Goal: Task Accomplishment & Management: Use online tool/utility

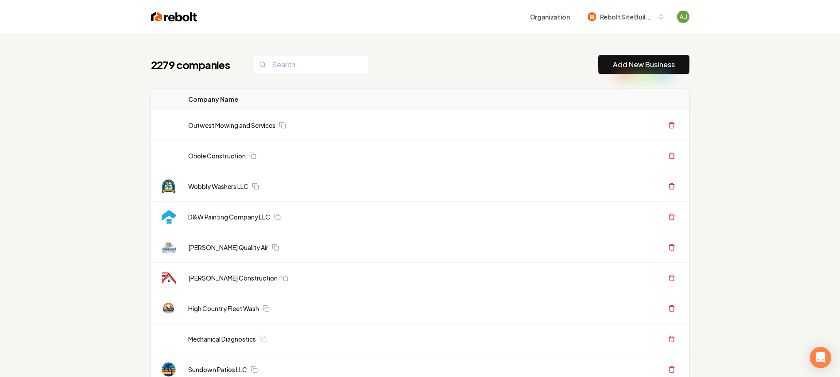
click at [639, 58] on button "Add New Business" at bounding box center [643, 64] width 91 height 19
click at [631, 63] on link "Add New Business" at bounding box center [644, 64] width 62 height 11
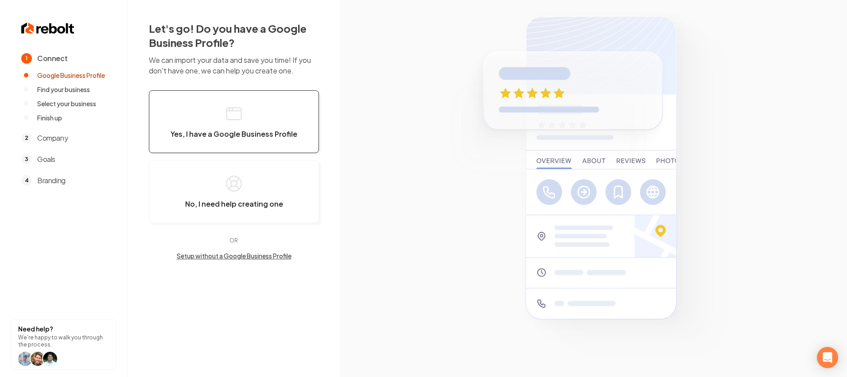
click at [220, 117] on button "Yes, I have a Google Business Profile" at bounding box center [234, 121] width 170 height 63
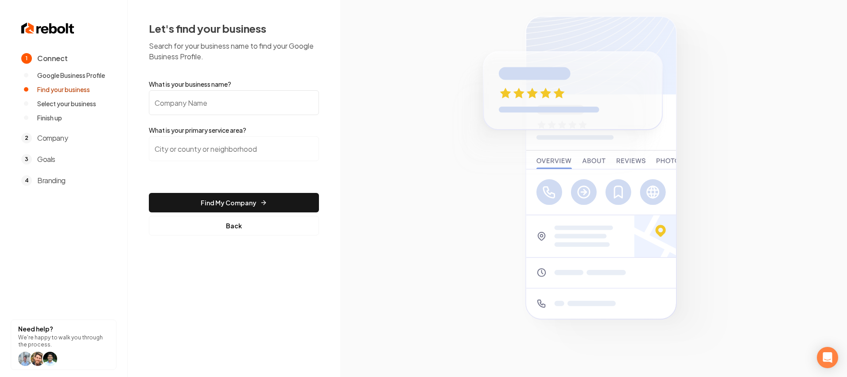
click at [219, 102] on input "What is your business name?" at bounding box center [234, 102] width 170 height 25
type input "Sons of Thunder"
click at [215, 139] on input "search" at bounding box center [234, 148] width 170 height 25
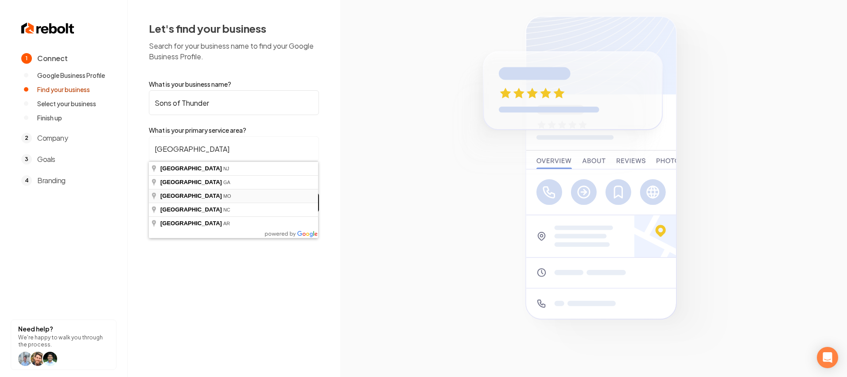
type input "[GEOGRAPHIC_DATA], [GEOGRAPHIC_DATA]"
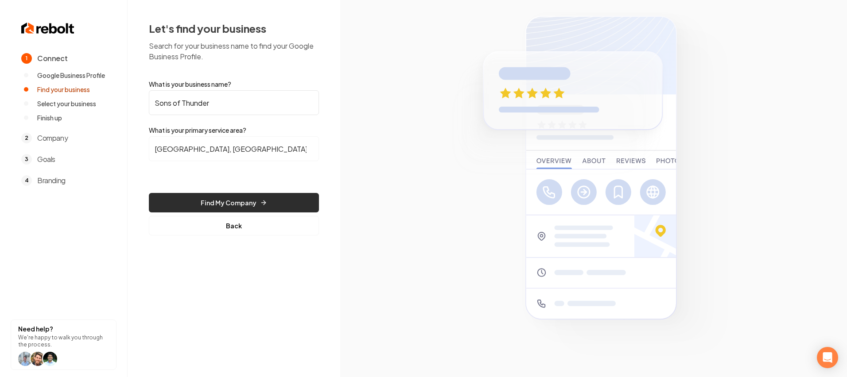
click at [243, 208] on button "Find My Company" at bounding box center [234, 202] width 170 height 19
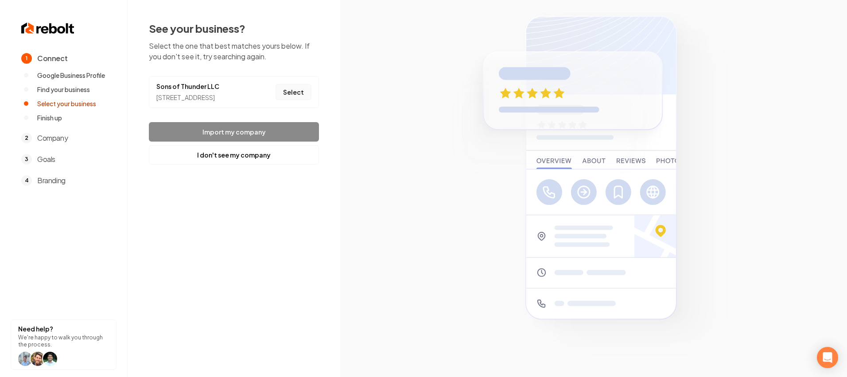
click at [289, 98] on button "Select" at bounding box center [293, 92] width 36 height 16
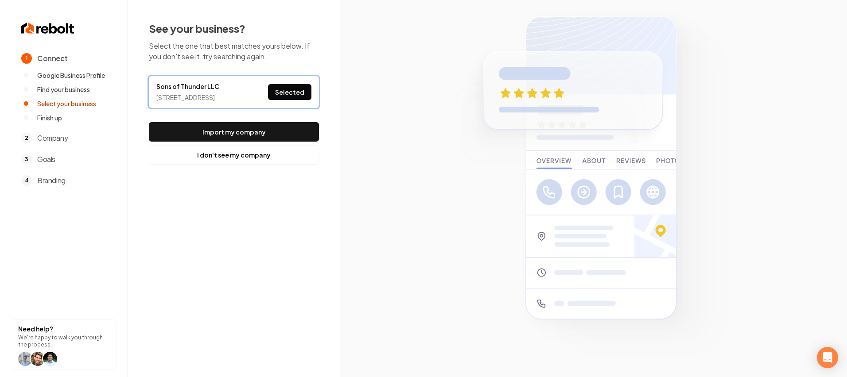
click at [259, 140] on button "Import my company" at bounding box center [234, 131] width 170 height 19
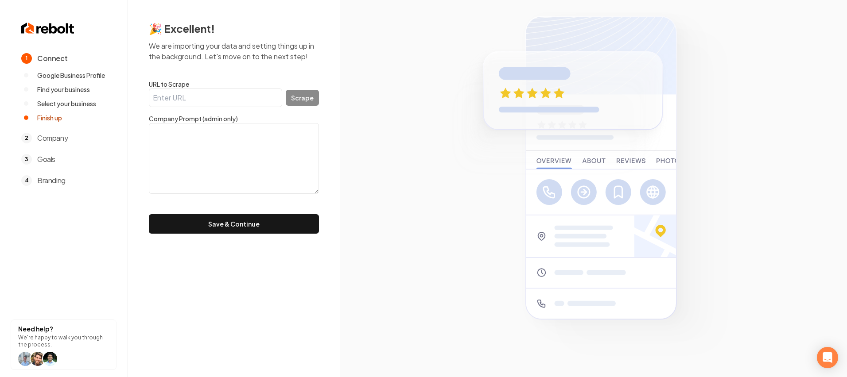
click at [205, 101] on input "URL to Scrape" at bounding box center [215, 98] width 133 height 19
paste input "[URL][DOMAIN_NAME]"
type input "[URL][DOMAIN_NAME]"
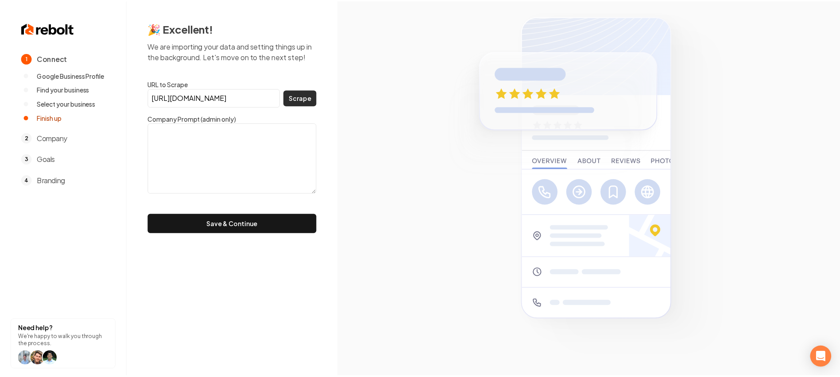
scroll to position [0, 0]
click at [287, 99] on button "Scrape" at bounding box center [302, 98] width 33 height 16
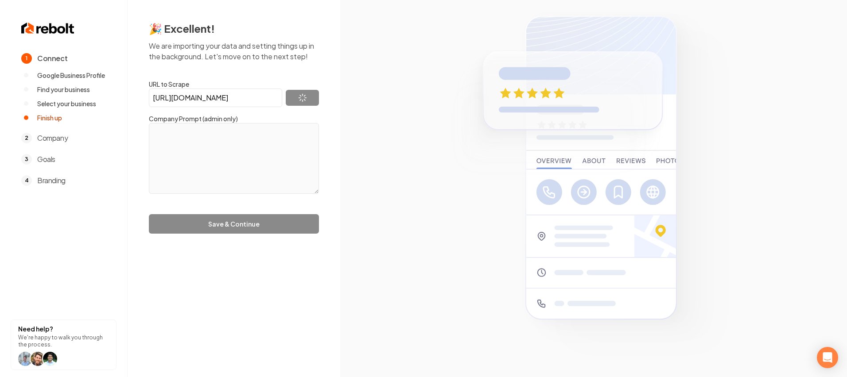
type textarea "Our systems have detected unusual traffic from your computer network. This page…"
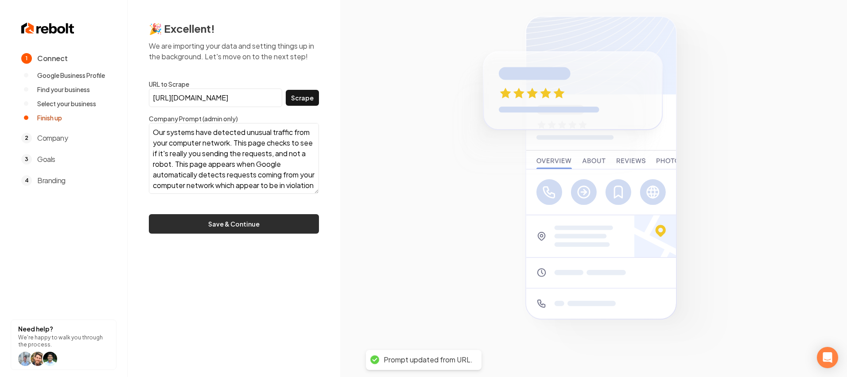
click at [252, 232] on button "Save & Continue" at bounding box center [234, 223] width 170 height 19
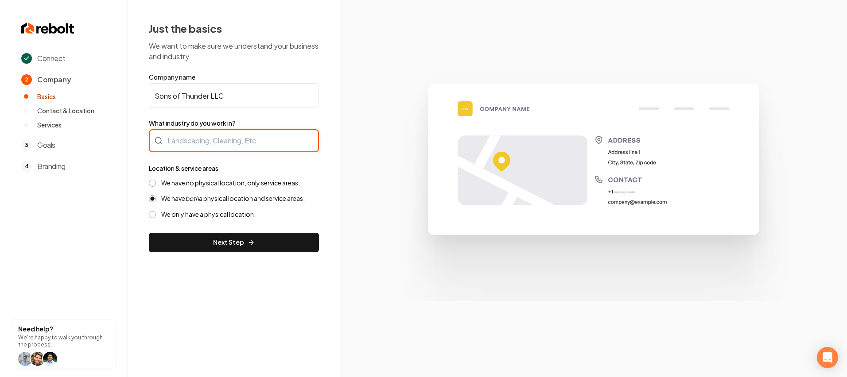
click at [185, 137] on div at bounding box center [234, 140] width 170 height 23
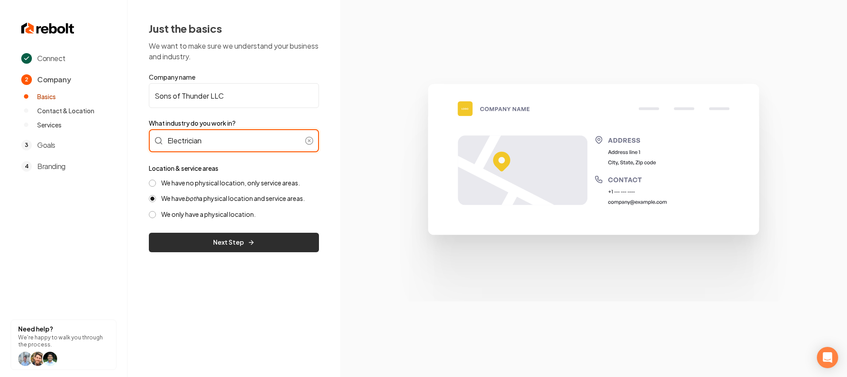
type input "Electrician"
click at [223, 244] on button "Next Step" at bounding box center [234, 242] width 170 height 19
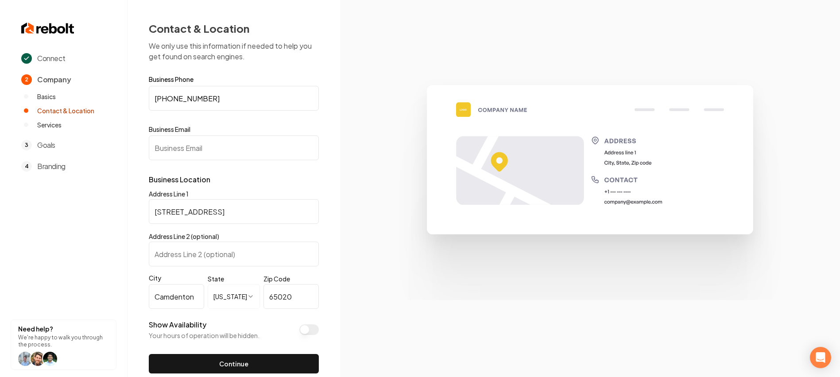
click at [189, 151] on input "Business Email" at bounding box center [234, 147] width 170 height 25
paste input "[PERSON_NAME][EMAIL_ADDRESS][DOMAIN_NAME]"
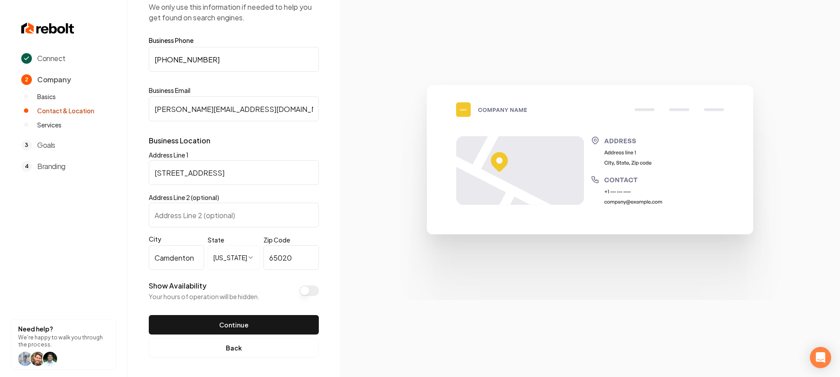
scroll to position [41, 0]
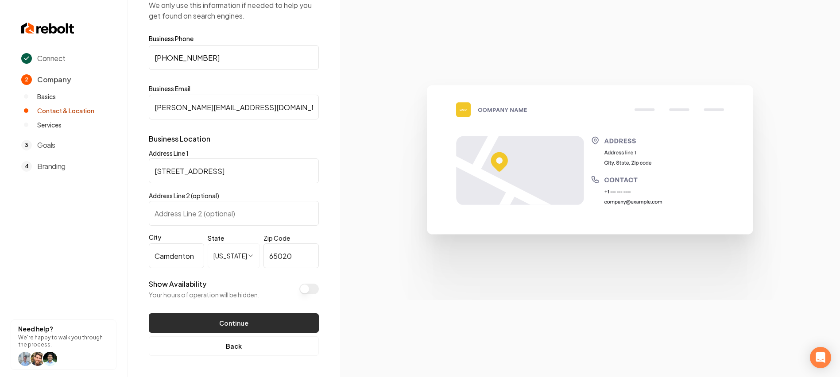
type input "[PERSON_NAME][EMAIL_ADDRESS][DOMAIN_NAME]"
click at [219, 319] on button "Continue" at bounding box center [234, 322] width 170 height 19
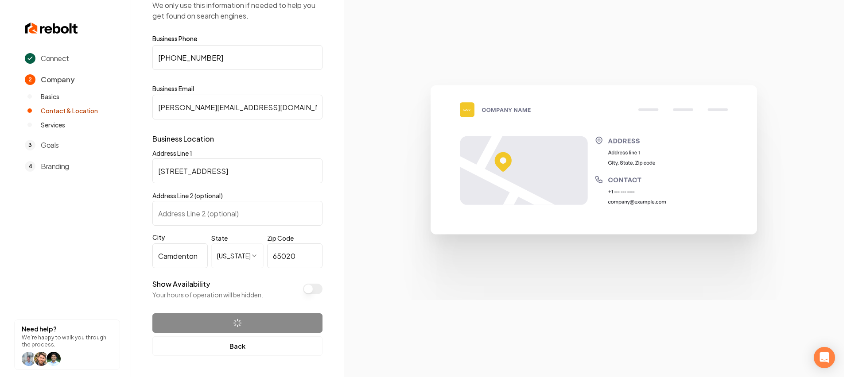
scroll to position [0, 0]
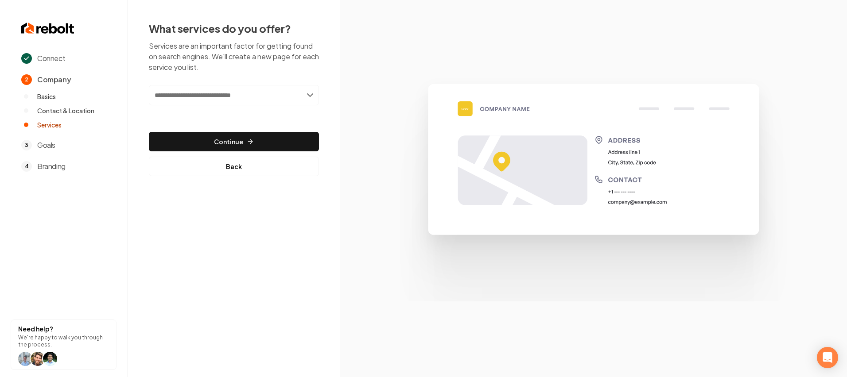
click at [215, 100] on input "text" at bounding box center [234, 95] width 170 height 20
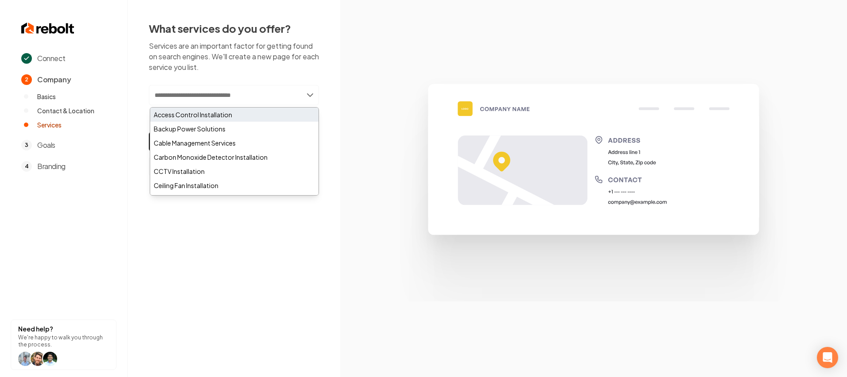
click at [204, 112] on div "Access Control Installation" at bounding box center [234, 115] width 168 height 14
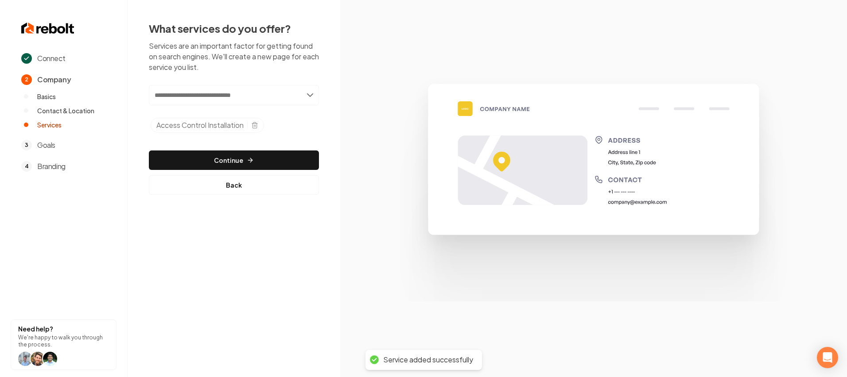
click at [222, 97] on input "text" at bounding box center [234, 95] width 170 height 20
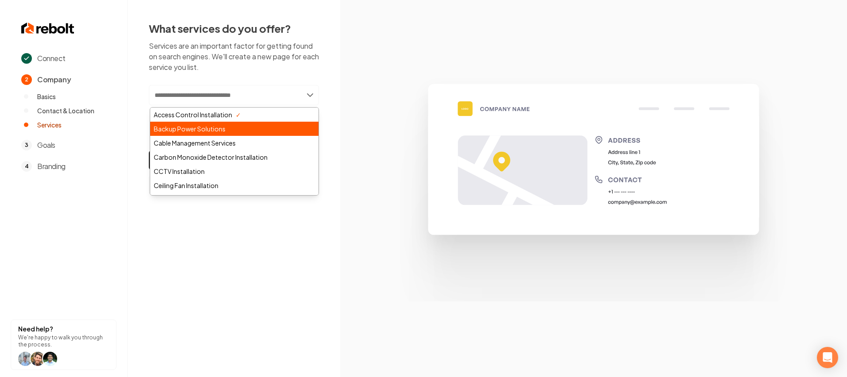
click at [186, 128] on div "Backup Power Solutions" at bounding box center [234, 129] width 168 height 14
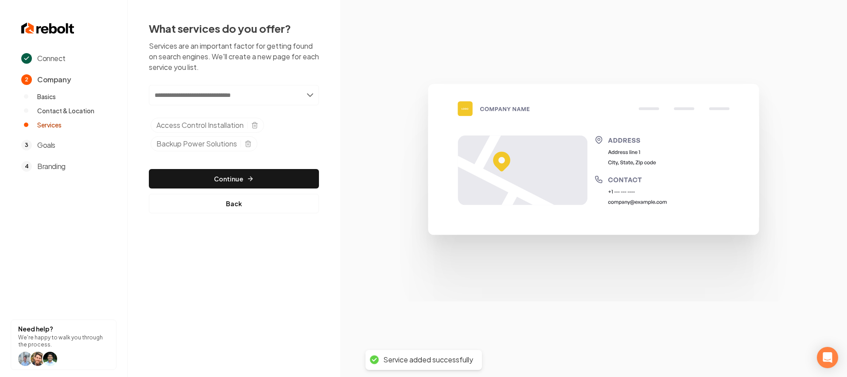
click at [248, 95] on input "text" at bounding box center [234, 95] width 170 height 20
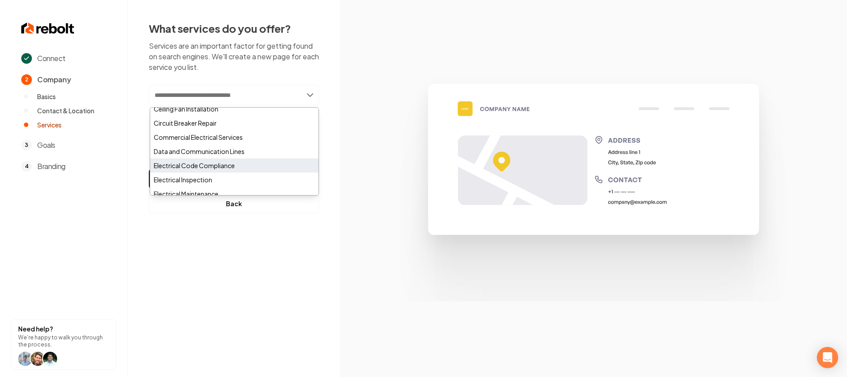
scroll to position [78, 0]
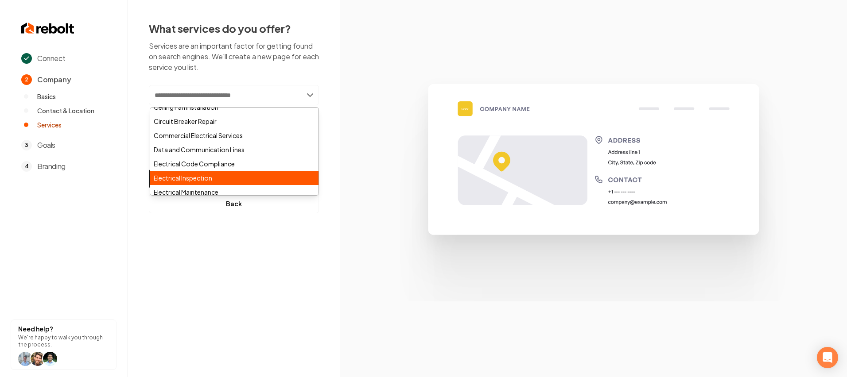
click at [189, 175] on div "Electrical Inspection" at bounding box center [234, 178] width 168 height 14
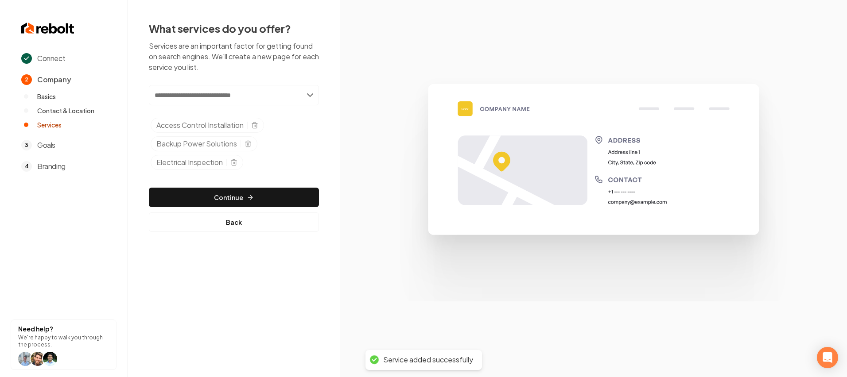
click at [275, 95] on input "text" at bounding box center [234, 95] width 170 height 20
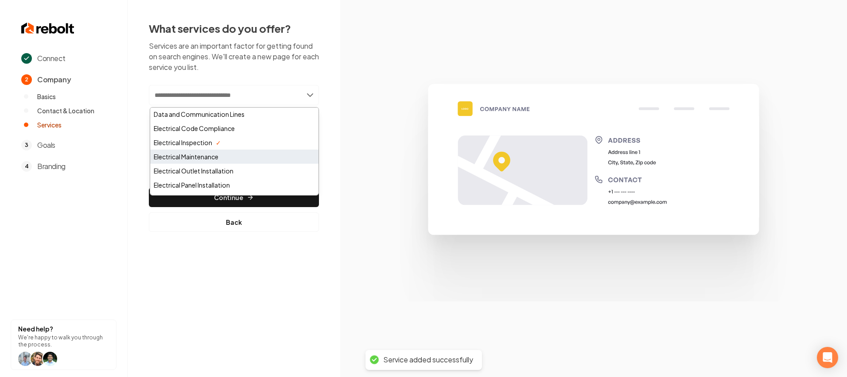
scroll to position [115, 0]
click at [191, 158] on div "Electrical Maintenance" at bounding box center [234, 156] width 168 height 14
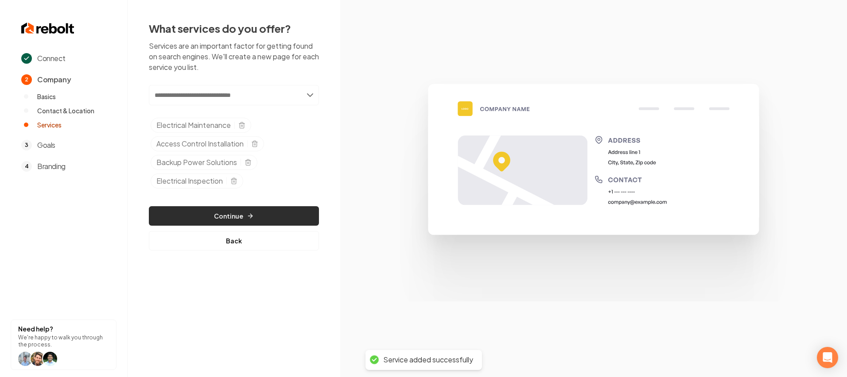
click at [244, 213] on button "Continue" at bounding box center [234, 215] width 170 height 19
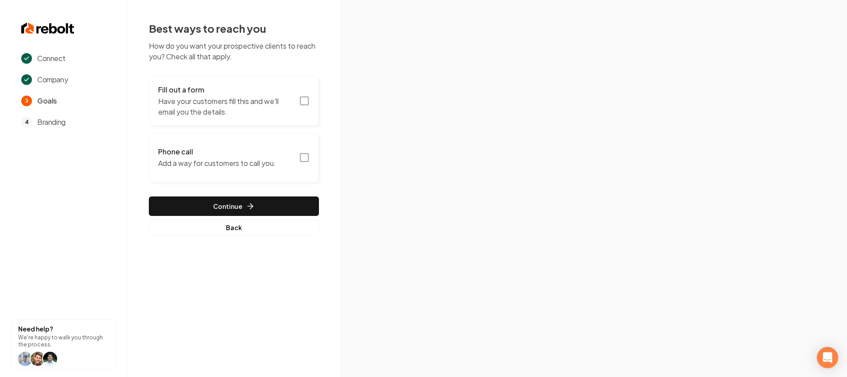
click at [302, 101] on icon "button" at bounding box center [304, 101] width 11 height 11
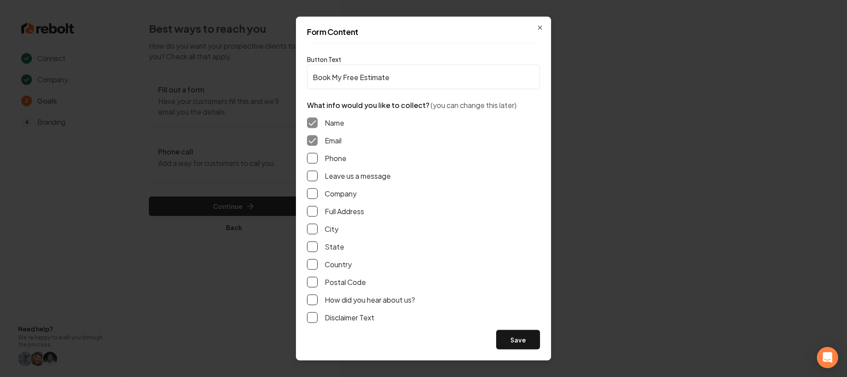
click at [305, 160] on div "Form Content Button Text Book My Free Estimate What info would you like to coll…" at bounding box center [423, 189] width 255 height 344
click at [315, 162] on button "Phone" at bounding box center [312, 158] width 11 height 11
click at [313, 174] on button "Leave us a message" at bounding box center [312, 176] width 11 height 11
click at [529, 347] on button "Save" at bounding box center [518, 339] width 44 height 19
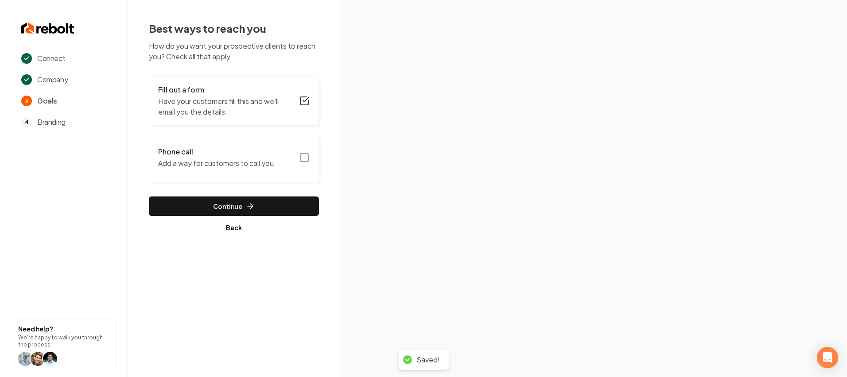
click at [308, 155] on rect "button" at bounding box center [304, 158] width 8 height 8
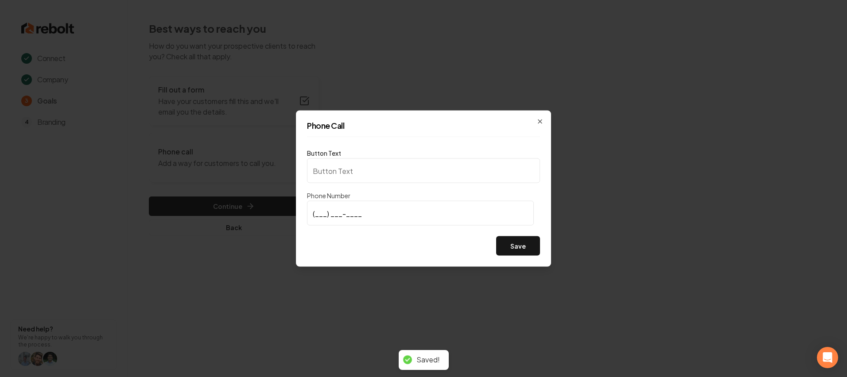
type input "Call us"
type input "[PHONE_NUMBER]"
click at [513, 255] on button "Save" at bounding box center [518, 245] width 44 height 19
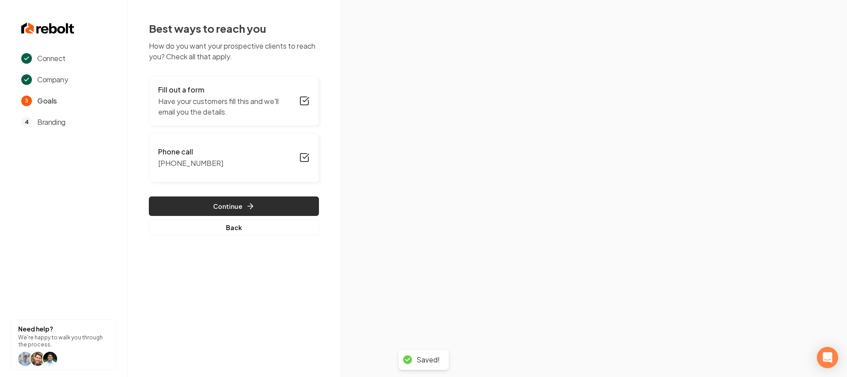
click at [224, 199] on button "Continue" at bounding box center [234, 206] width 170 height 19
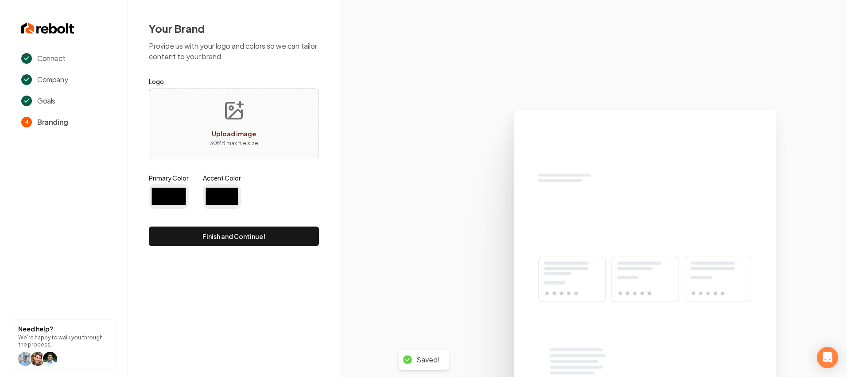
click at [235, 209] on div "Primary Color #000000 Accent Color #000000" at bounding box center [234, 193] width 170 height 39
type input "#194d33"
type input "#70be00"
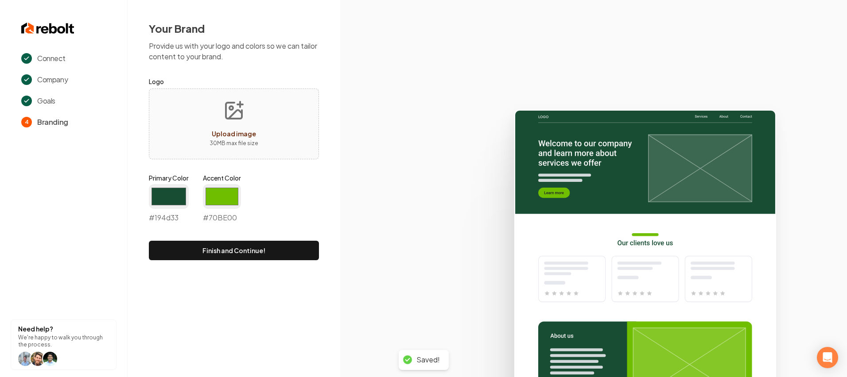
click at [190, 184] on div "Primary Color #194d33 #194d33 Accent Color #70be00 #70BE00" at bounding box center [234, 200] width 170 height 53
click at [174, 190] on input "#194d33" at bounding box center [169, 196] width 40 height 25
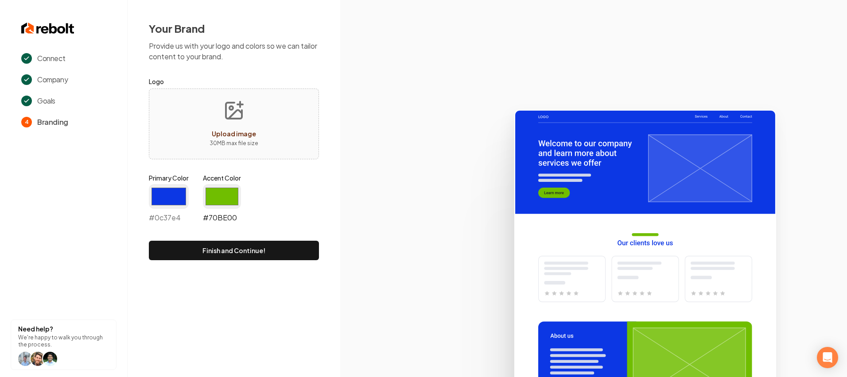
type input "#0c37e4"
click at [230, 190] on input "#70be00" at bounding box center [222, 196] width 38 height 25
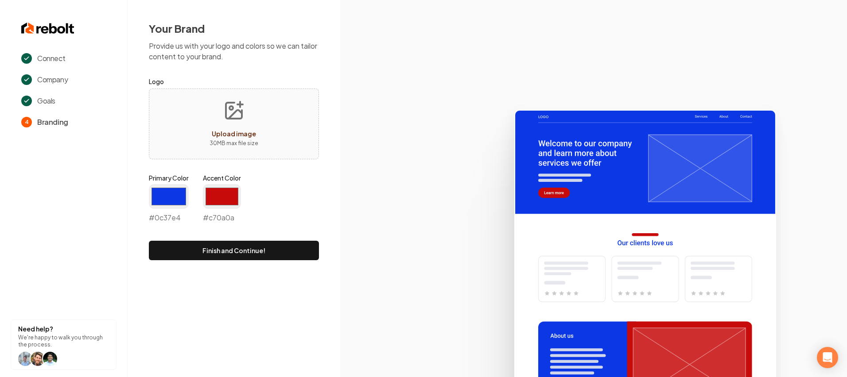
type input "#c70a0a"
drag, startPoint x: 380, startPoint y: 254, endPoint x: 365, endPoint y: 253, distance: 15.1
click at [377, 254] on icon at bounding box center [593, 239] width 507 height 275
click at [291, 249] on button "Finish and Continue!" at bounding box center [234, 250] width 170 height 19
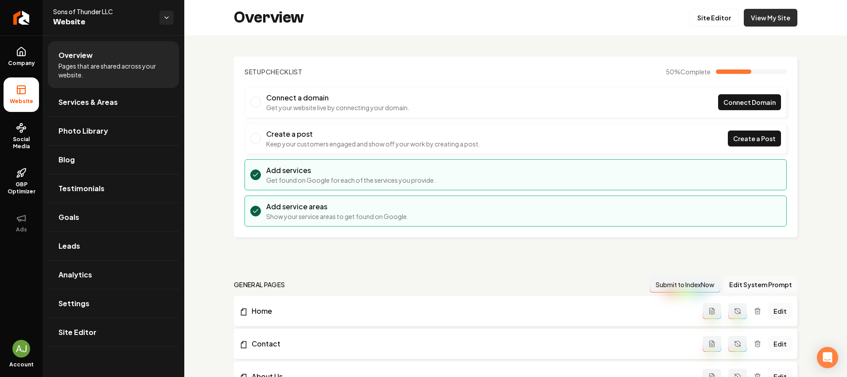
click at [755, 19] on link "View My Site" at bounding box center [770, 18] width 54 height 18
click at [712, 21] on link "Site Editor" at bounding box center [713, 18] width 49 height 18
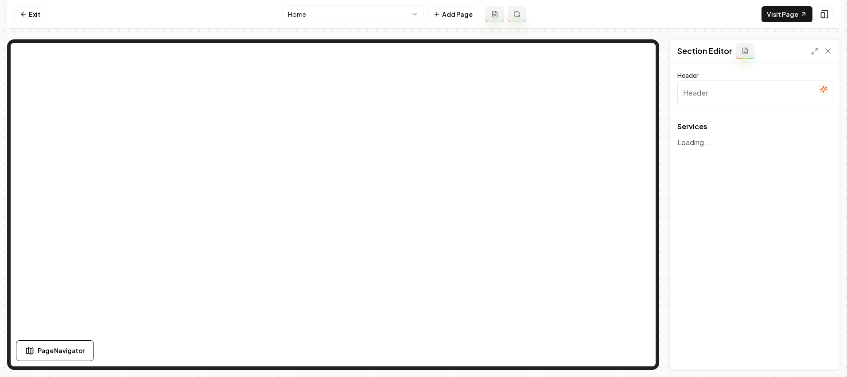
type input "Our Expert Electrical Services"
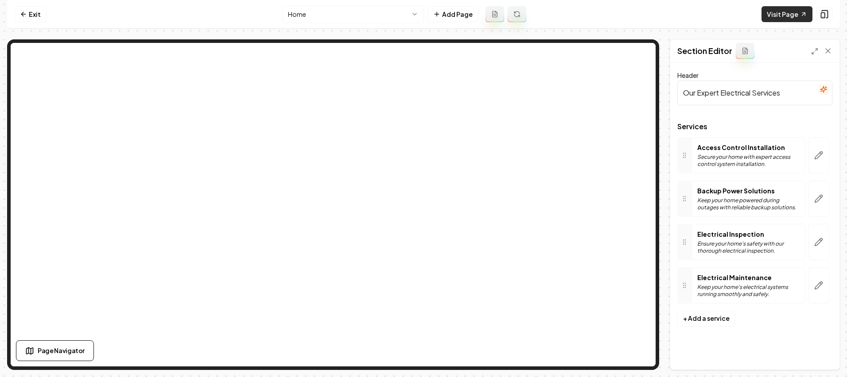
click at [785, 16] on link "Visit Page" at bounding box center [786, 14] width 51 height 16
click at [789, 17] on link "Visit Page" at bounding box center [786, 14] width 51 height 16
click at [776, 6] on link "Visit Page" at bounding box center [786, 14] width 51 height 16
